Goal: Information Seeking & Learning: Learn about a topic

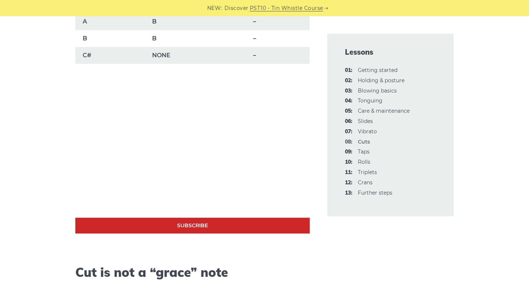
scroll to position [661, 0]
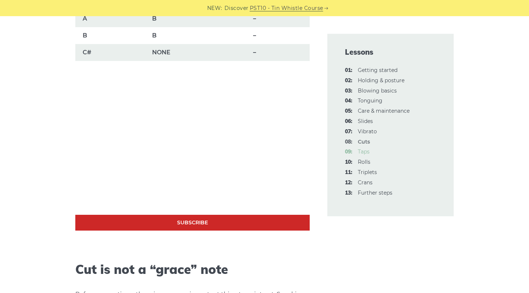
click at [365, 148] on link "09: Taps" at bounding box center [364, 151] width 12 height 7
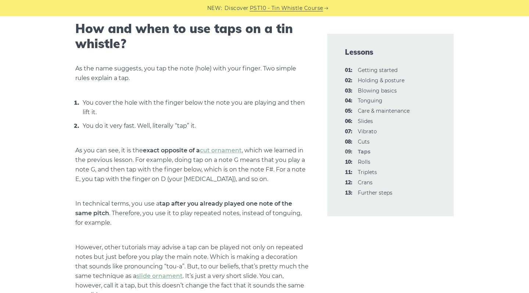
scroll to position [267, 0]
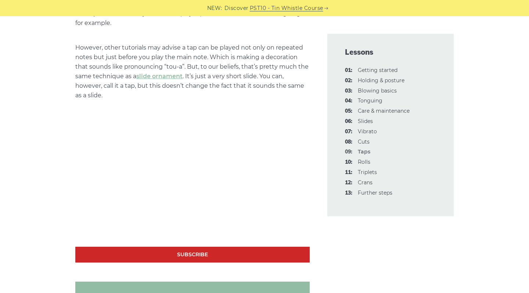
scroll to position [467, 0]
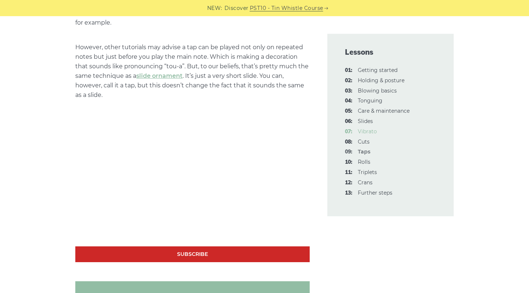
click at [366, 129] on link "07: Vibrato" at bounding box center [367, 131] width 19 height 7
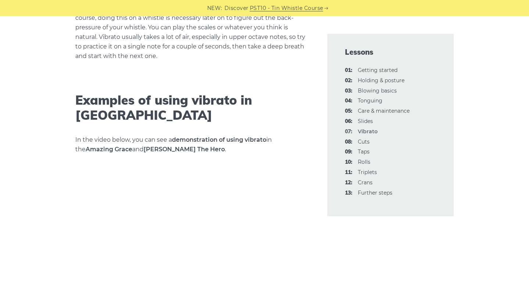
scroll to position [1135, 0]
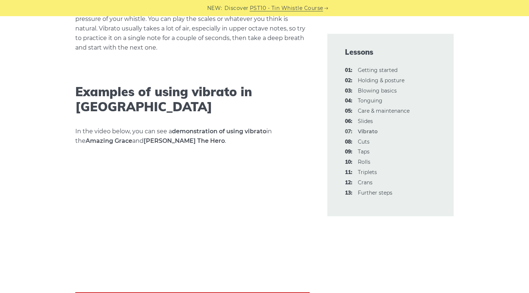
click at [46, 169] on div "Using vibrato on a tin whistle is probably not the favorite technique among [DE…" at bounding box center [265, 268] width 450 height 2386
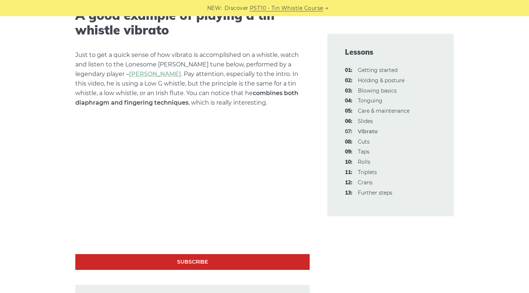
scroll to position [1971, 0]
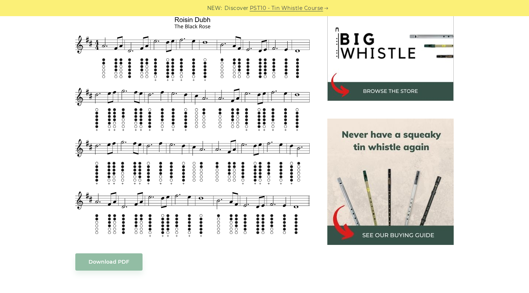
scroll to position [236, 0]
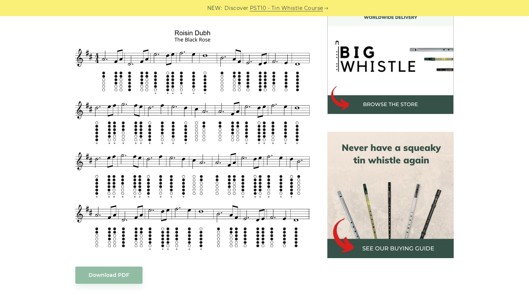
scroll to position [220, 0]
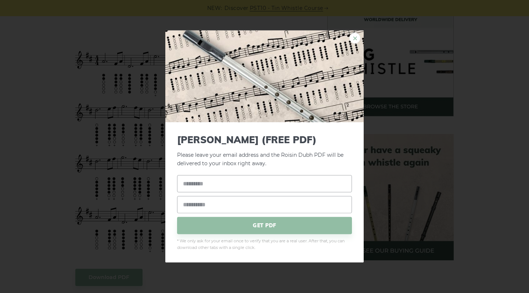
click at [353, 39] on link "×" at bounding box center [354, 38] width 11 height 11
